Goal: Navigation & Orientation: Find specific page/section

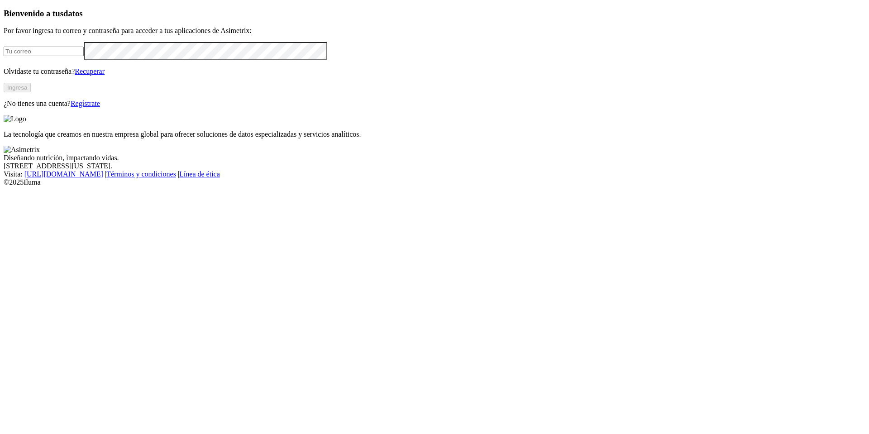
type input "[PERSON_NAME][EMAIL_ADDRESS][PERSON_NAME][DOMAIN_NAME]"
click at [31, 92] on button "Ingresa" at bounding box center [17, 88] width 27 height 10
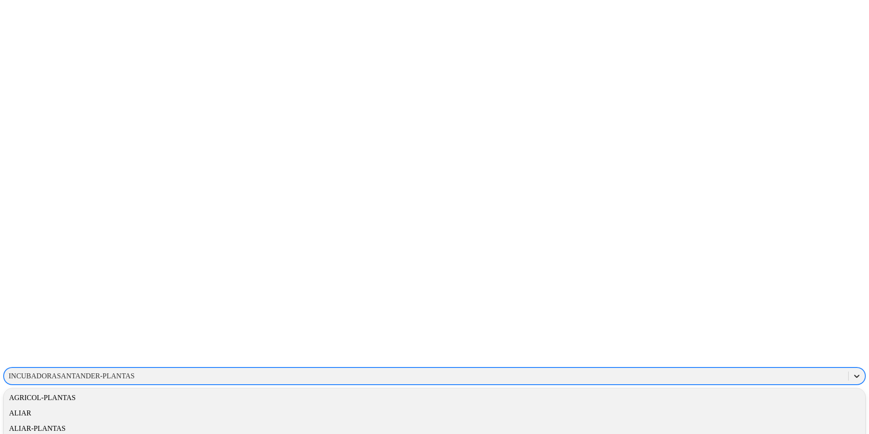
click at [854, 375] on icon at bounding box center [856, 376] width 5 height 3
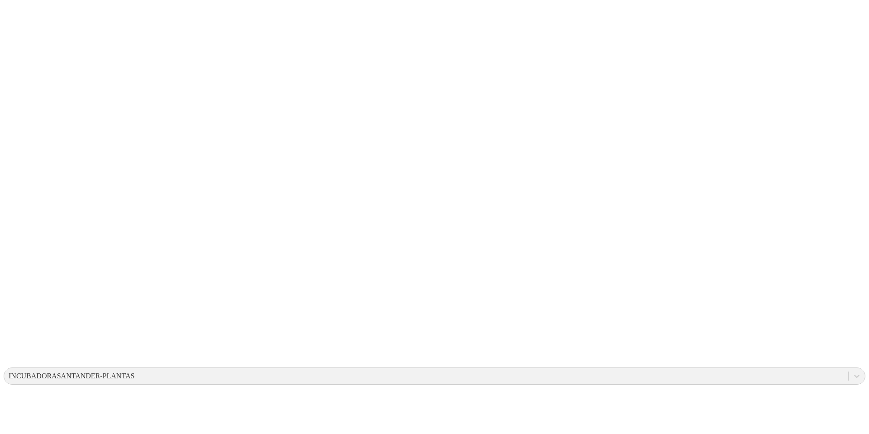
click at [852, 372] on icon at bounding box center [856, 376] width 9 height 9
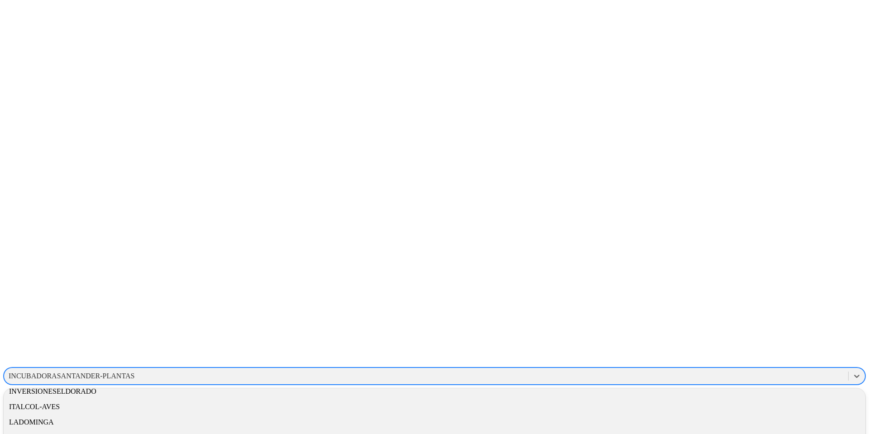
scroll to position [422, 0]
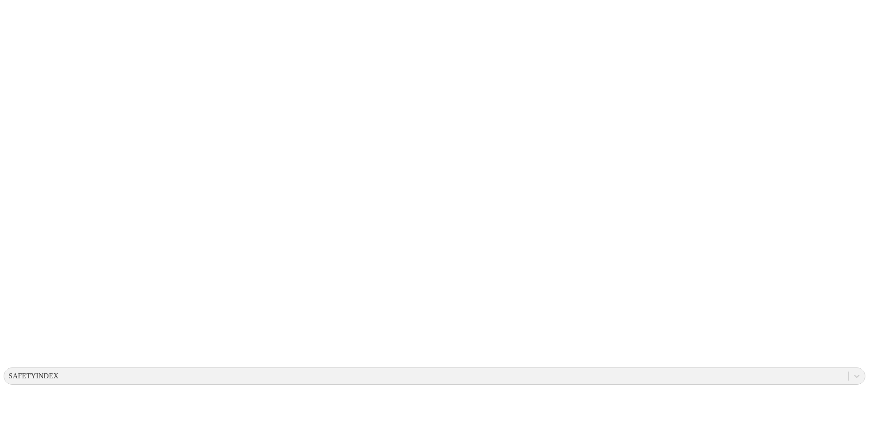
click at [852, 372] on icon at bounding box center [856, 376] width 9 height 9
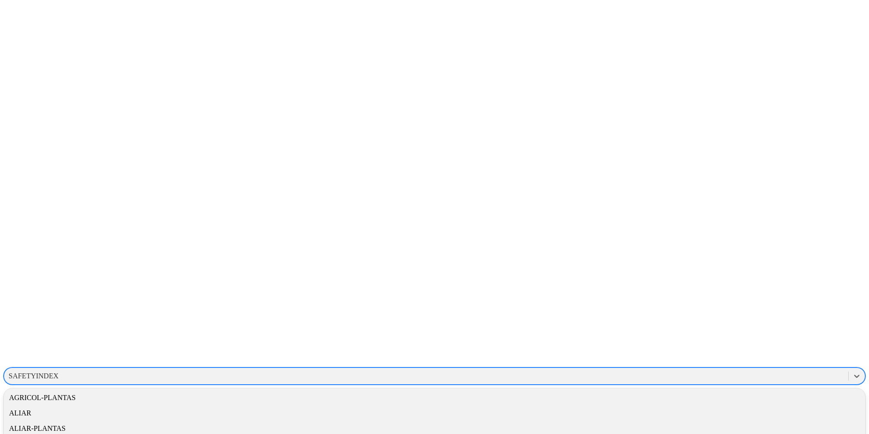
click at [725, 421] on div "ALIAR-PLANTAS" at bounding box center [435, 428] width 862 height 15
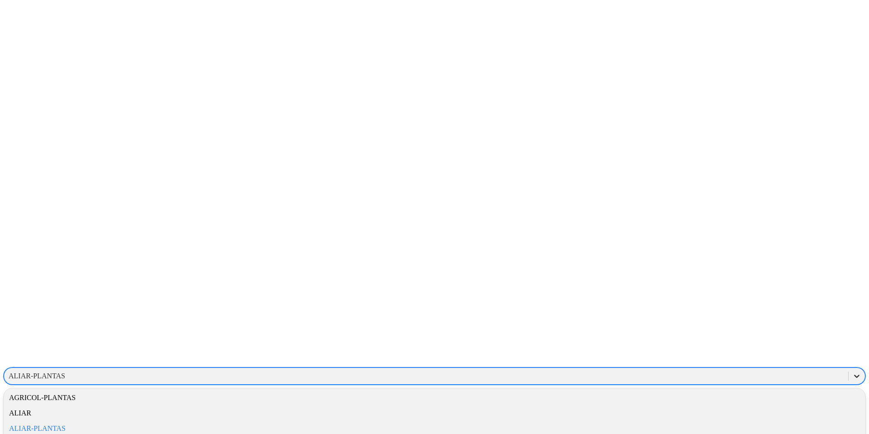
click at [852, 372] on icon at bounding box center [856, 376] width 9 height 9
click at [734, 421] on div "ALIAR-PLANTAS" at bounding box center [435, 428] width 862 height 15
click at [852, 372] on icon at bounding box center [856, 376] width 9 height 9
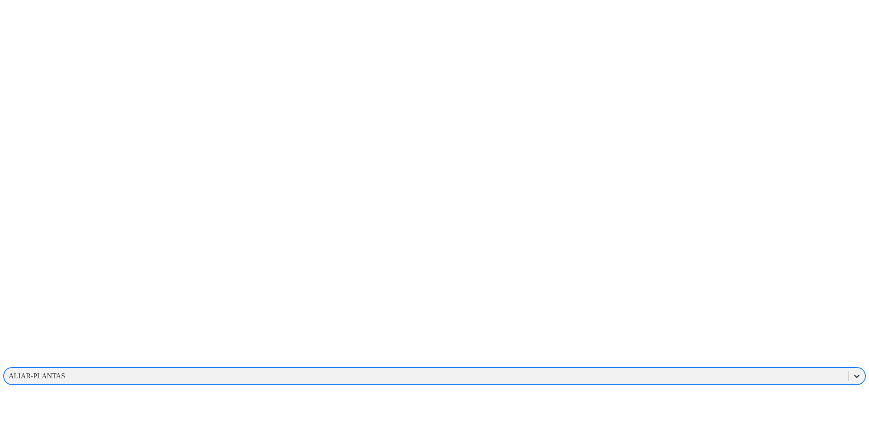
click at [852, 372] on icon at bounding box center [856, 376] width 9 height 9
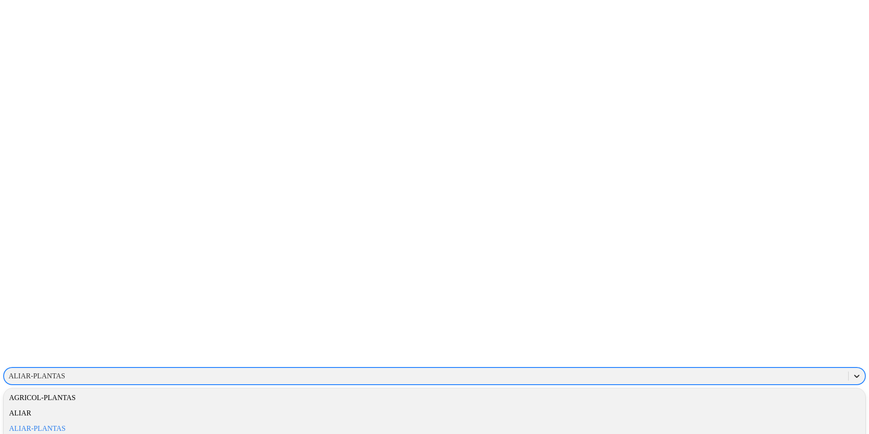
click at [852, 372] on icon at bounding box center [856, 376] width 9 height 9
click at [717, 421] on div "ALIAR-PLANTAS" at bounding box center [435, 428] width 862 height 15
